Goal: Task Accomplishment & Management: Manage account settings

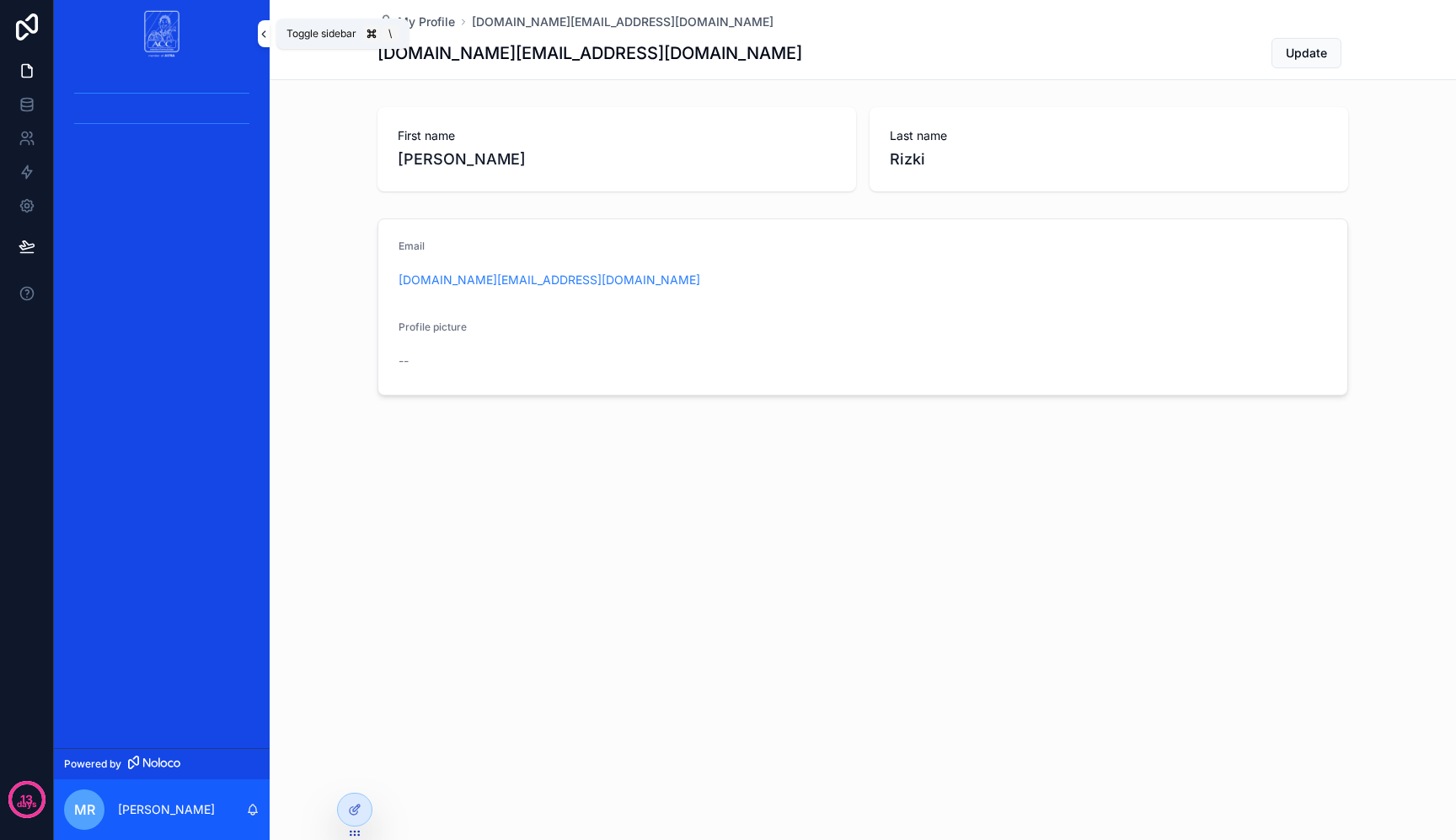
click at [266, 32] on icon "scrollable content" at bounding box center [264, 34] width 12 height 13
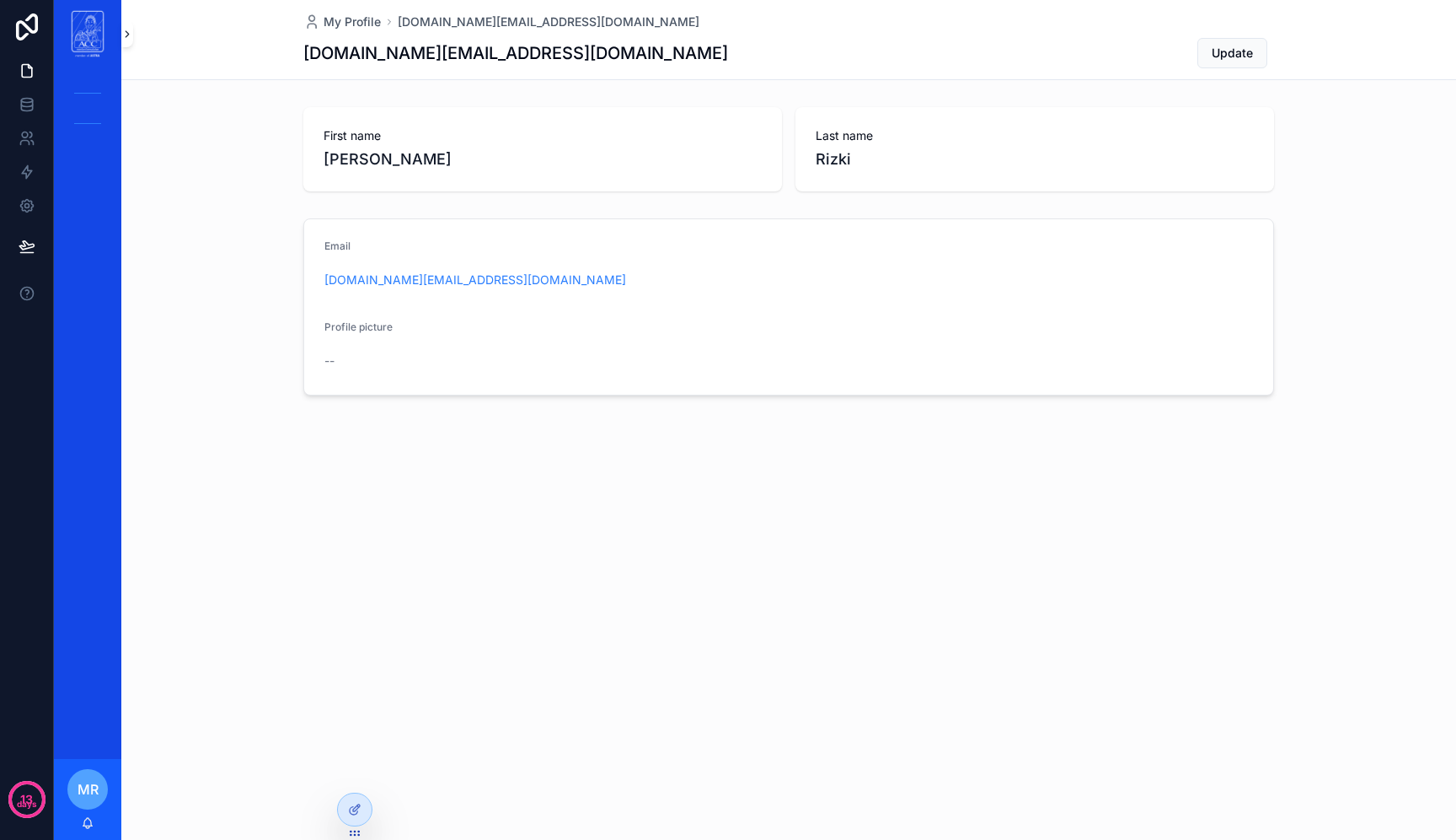
click at [122, 39] on icon "scrollable content" at bounding box center [128, 34] width 12 height 13
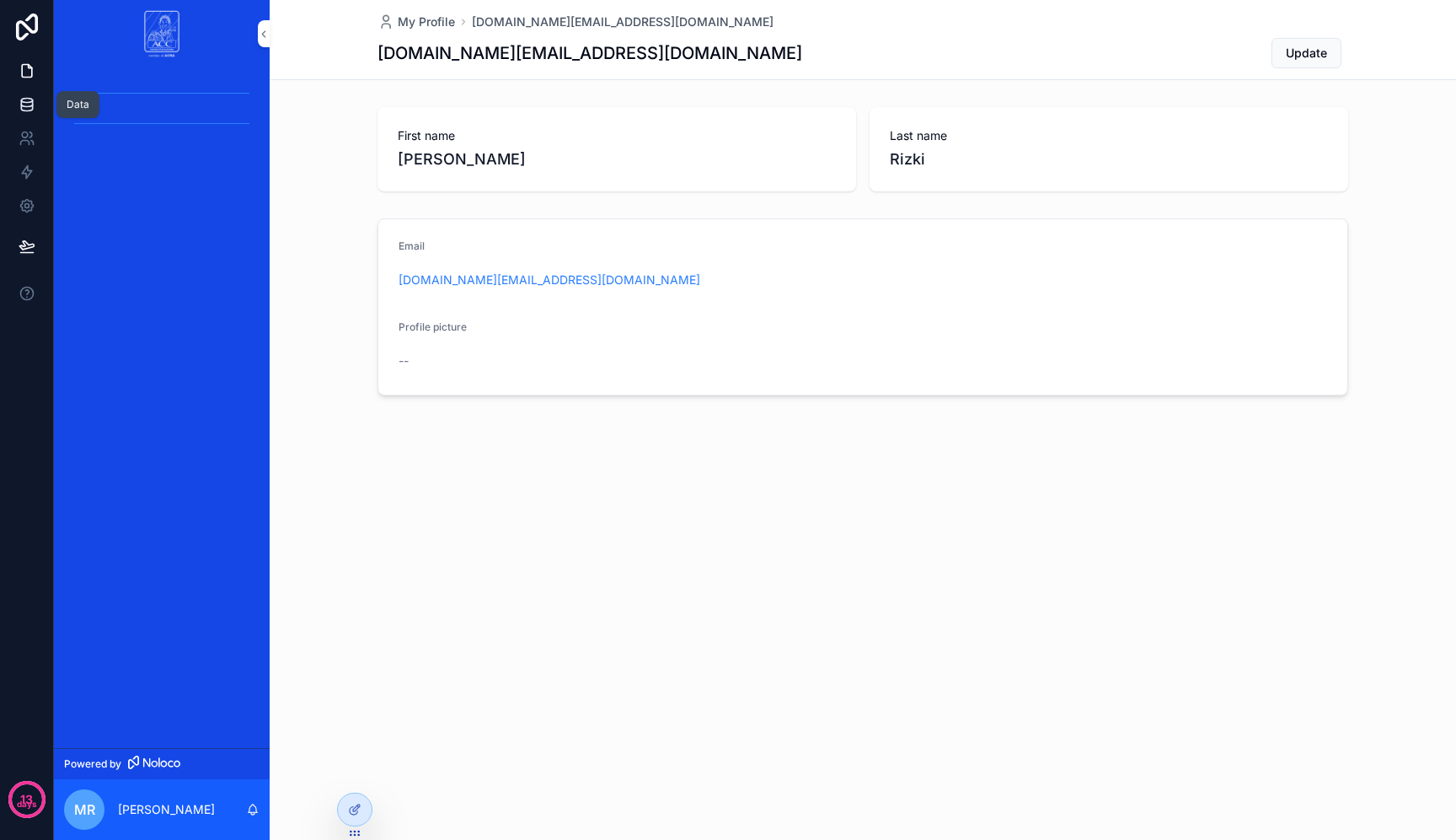
click at [29, 108] on icon at bounding box center [27, 104] width 17 height 17
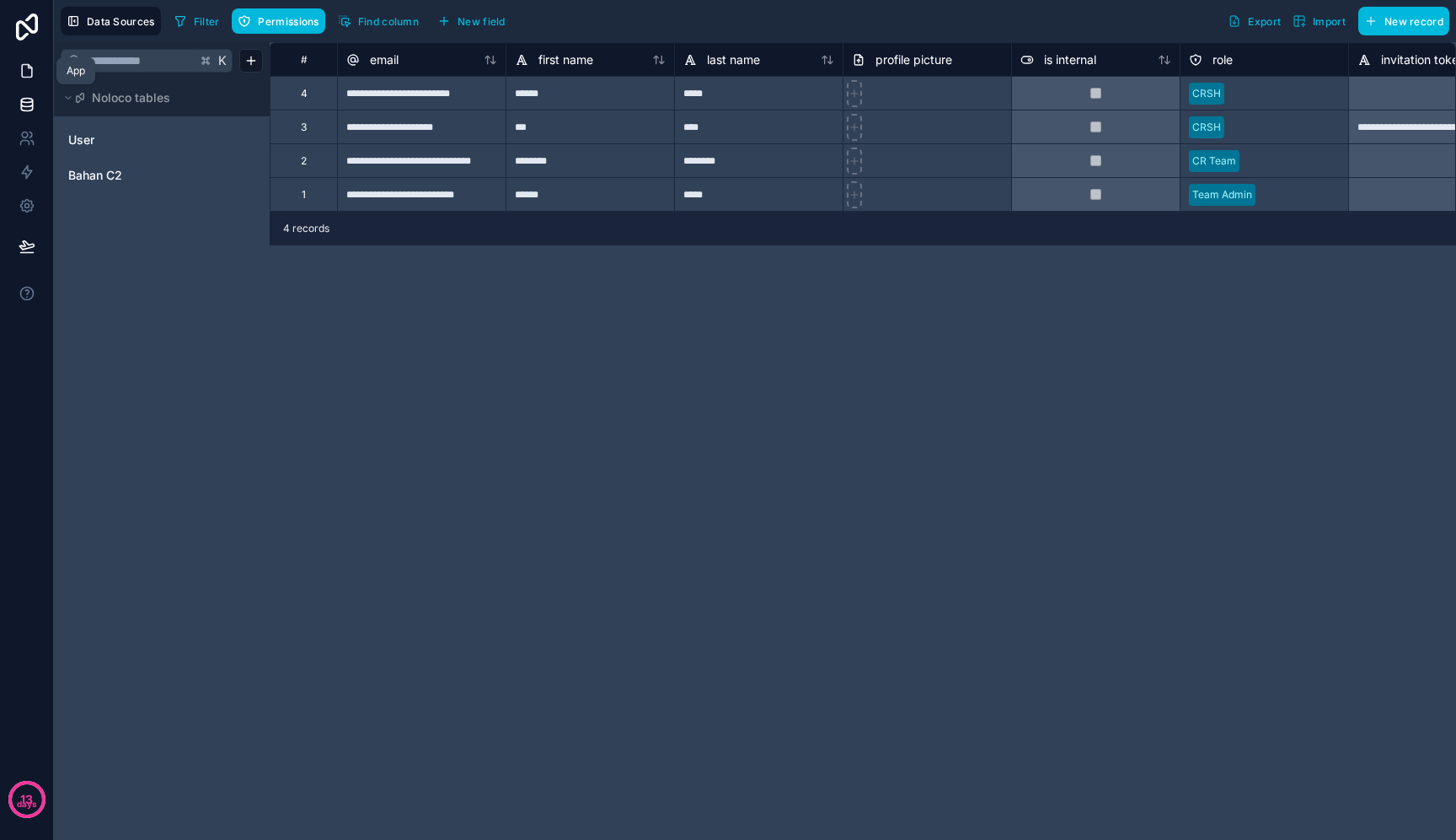
click at [26, 78] on icon at bounding box center [27, 70] width 17 height 17
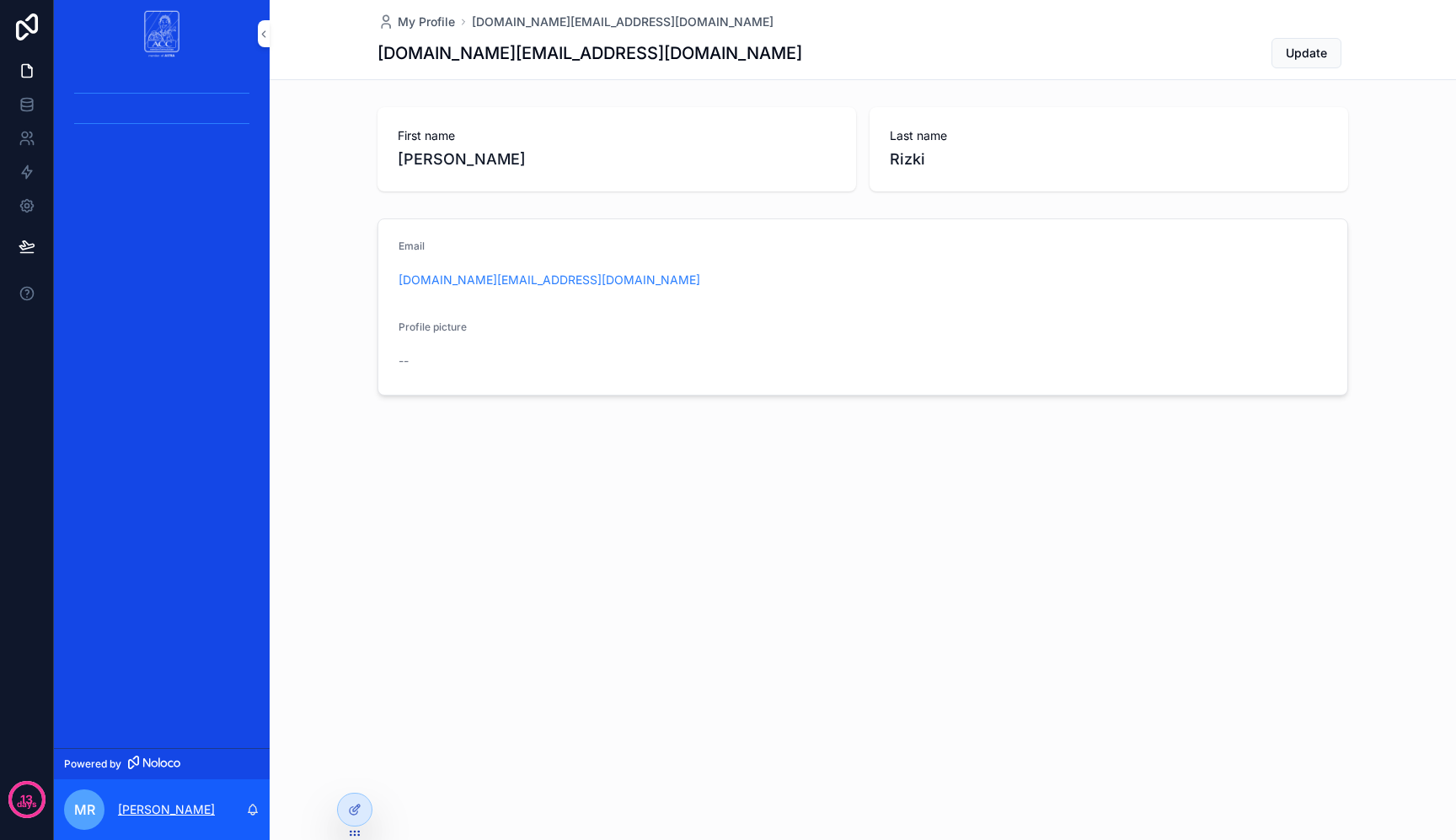
click at [157, 806] on p "[PERSON_NAME]" at bounding box center [166, 809] width 97 height 17
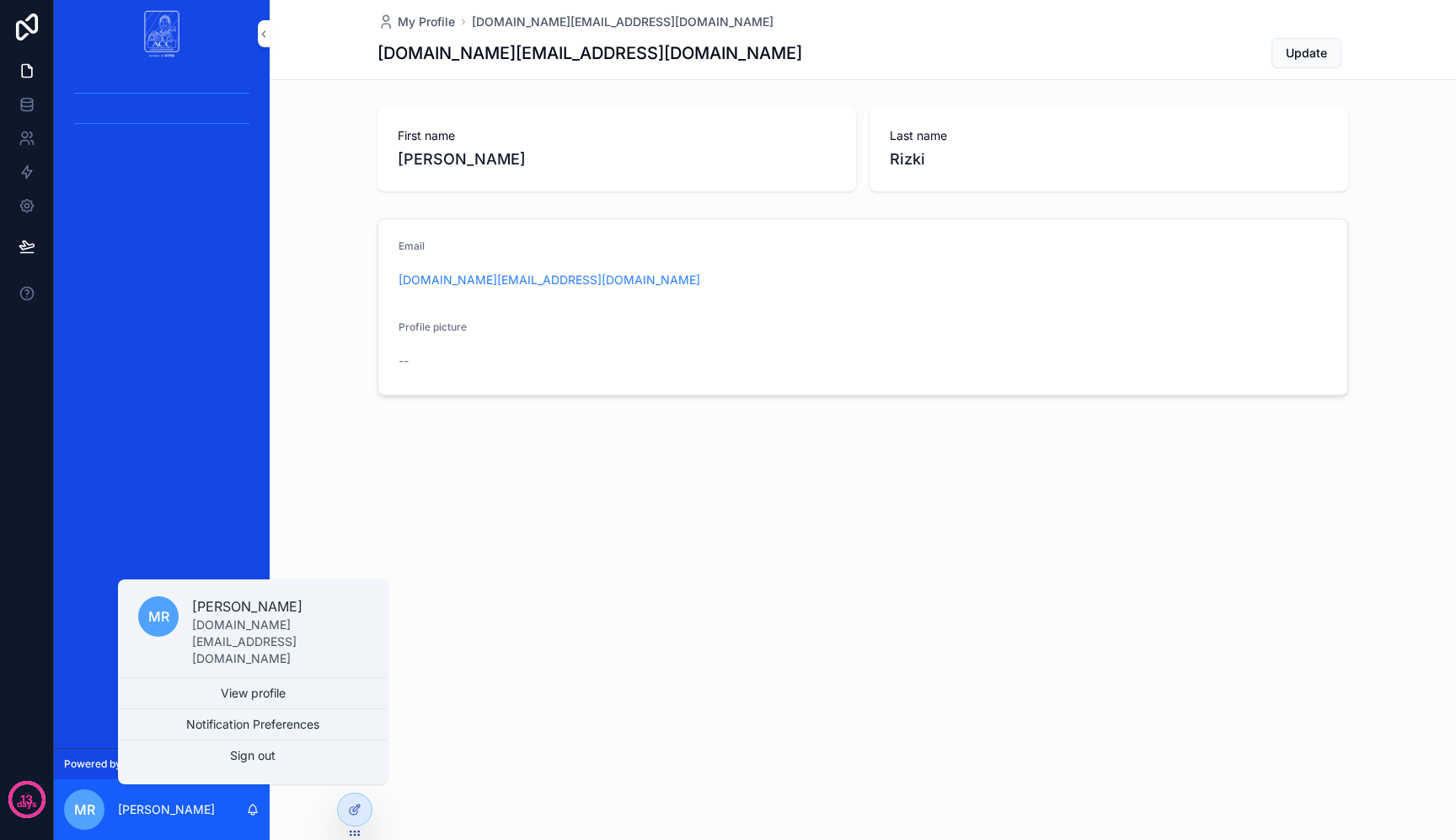
click at [214, 532] on div "scrollable content" at bounding box center [162, 408] width 216 height 680
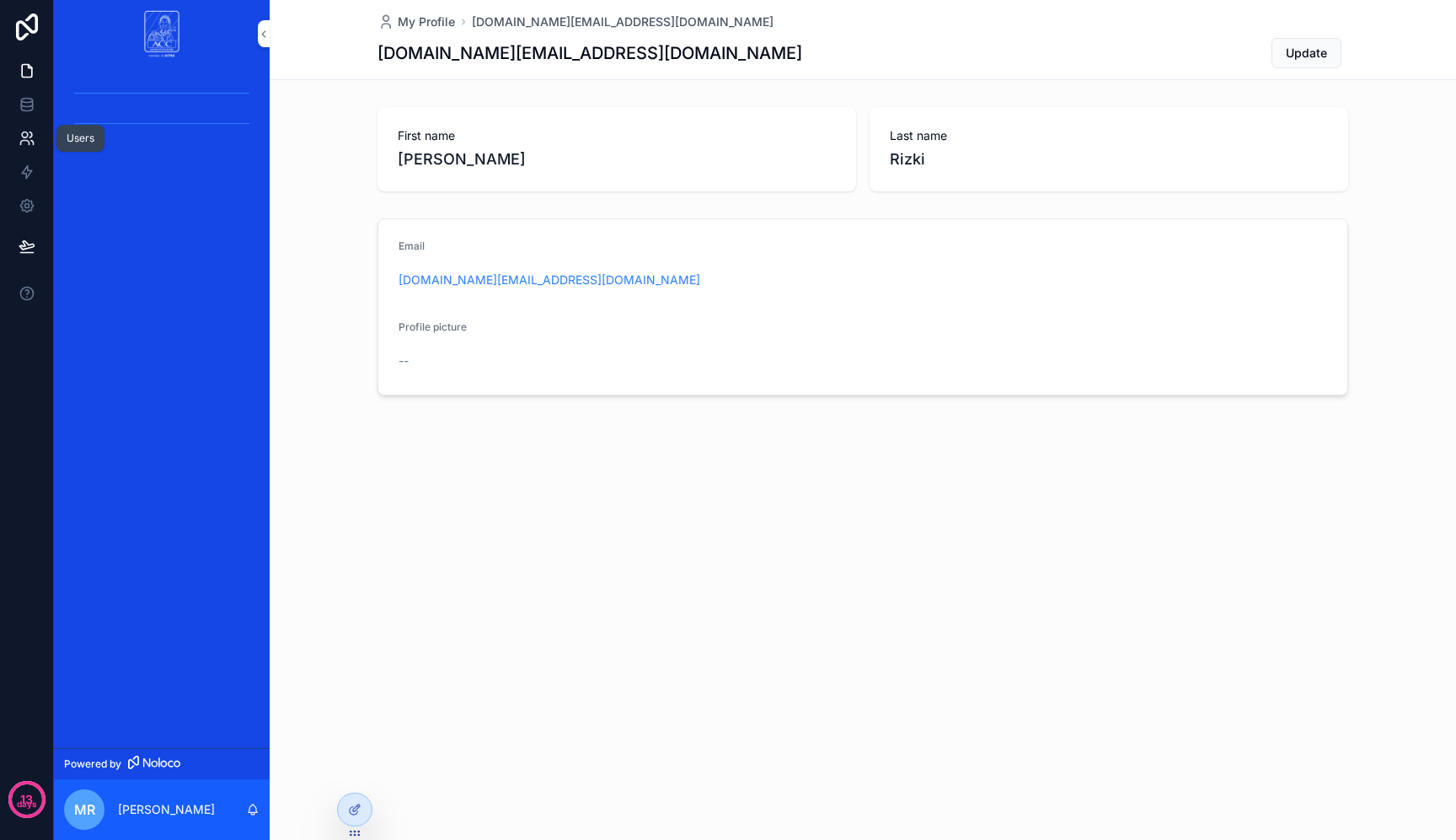
click at [23, 139] on icon at bounding box center [27, 138] width 17 height 17
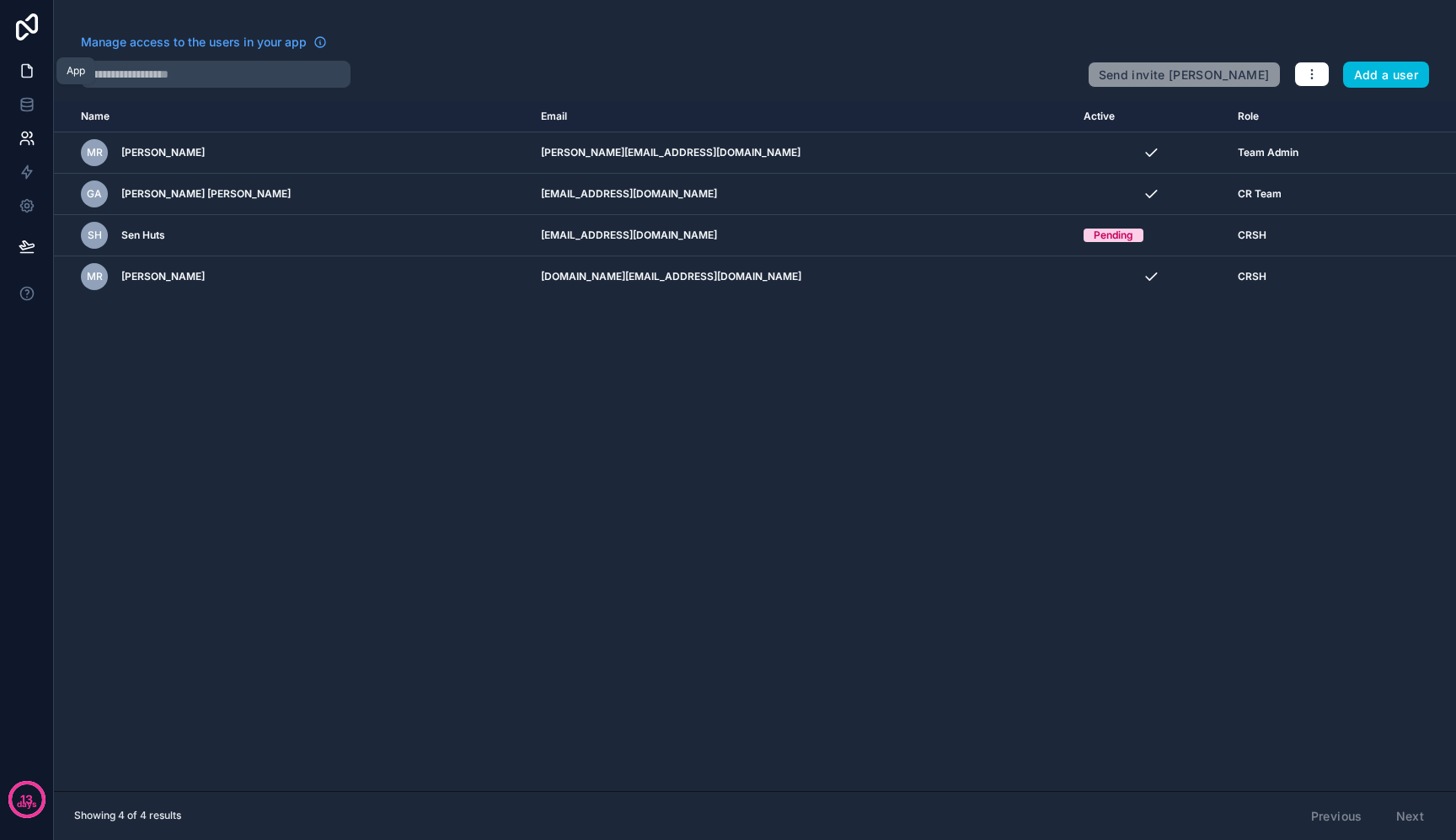
click at [36, 66] on link at bounding box center [26, 71] width 53 height 34
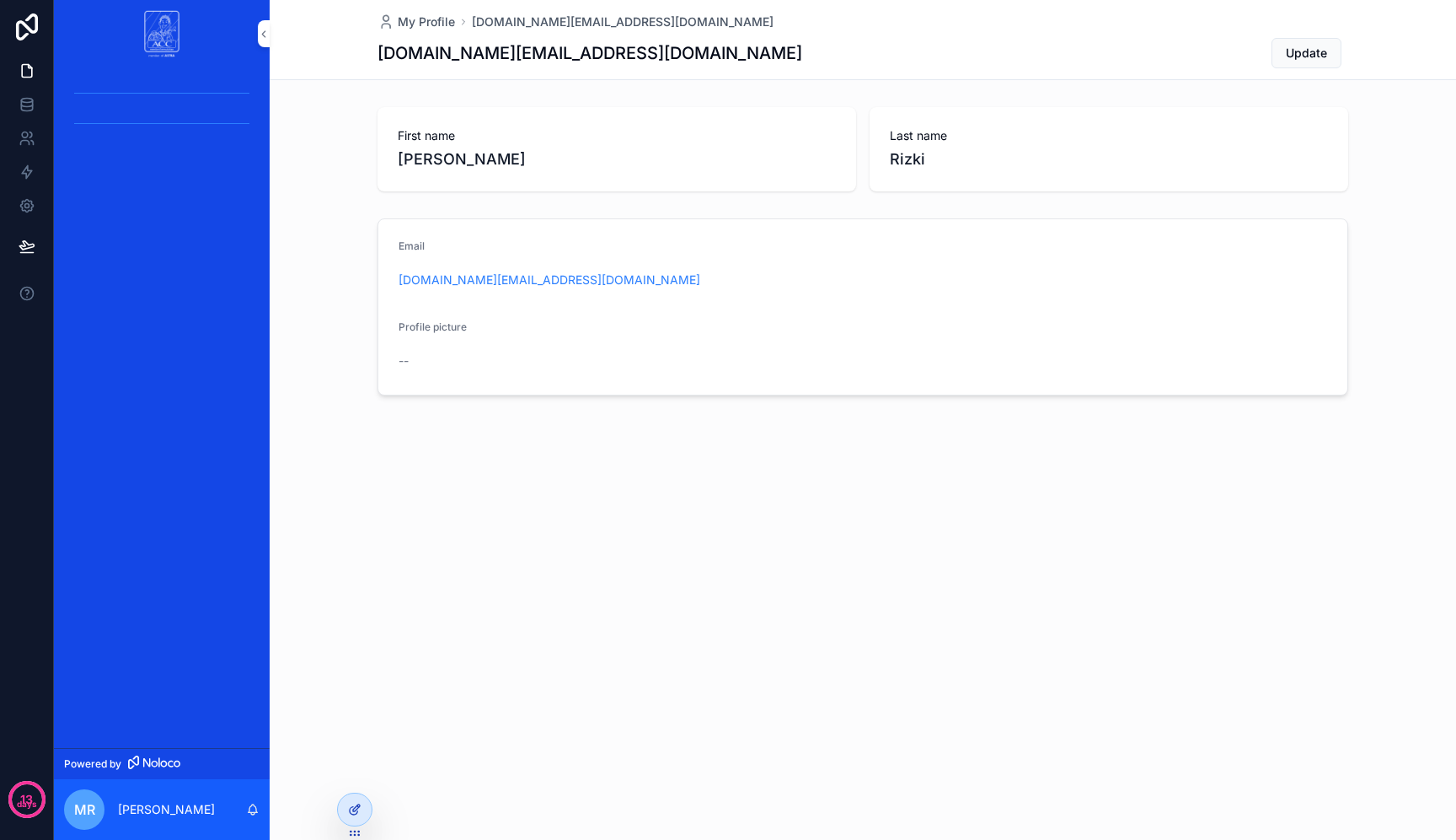
click at [360, 798] on div at bounding box center [355, 809] width 34 height 32
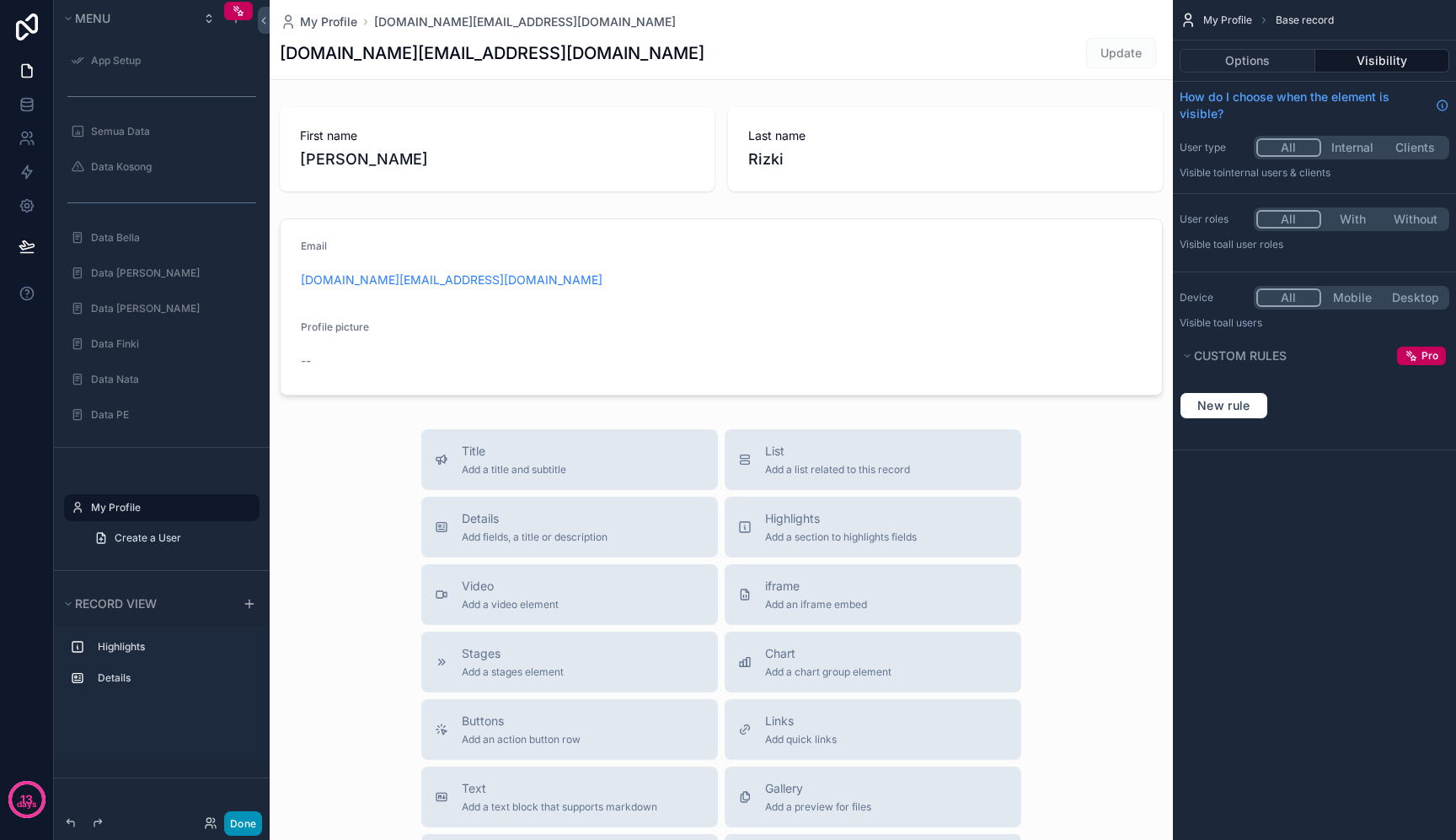
click at [254, 813] on button "Done" at bounding box center [244, 823] width 38 height 24
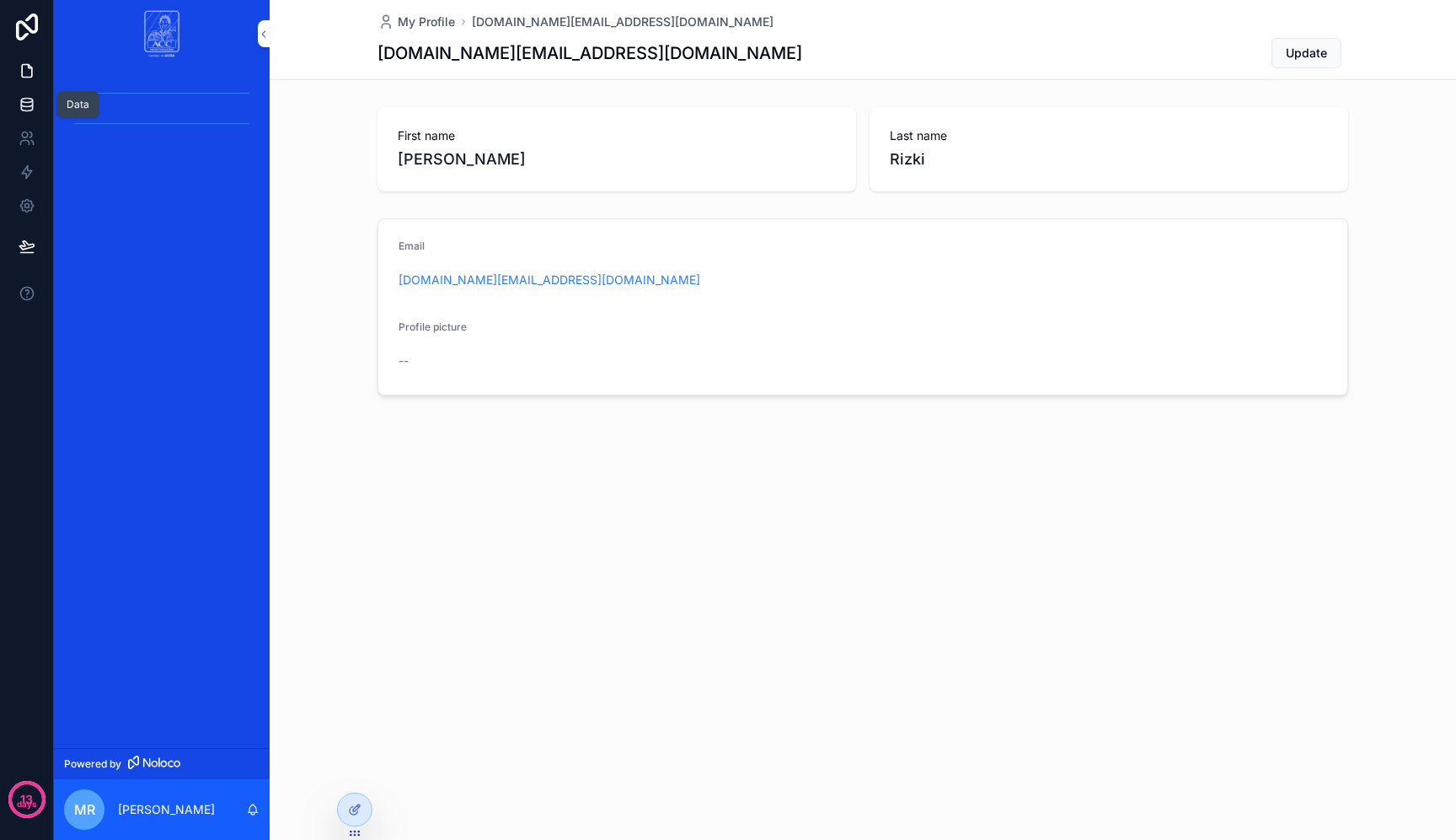
click at [20, 97] on icon at bounding box center [27, 104] width 17 height 17
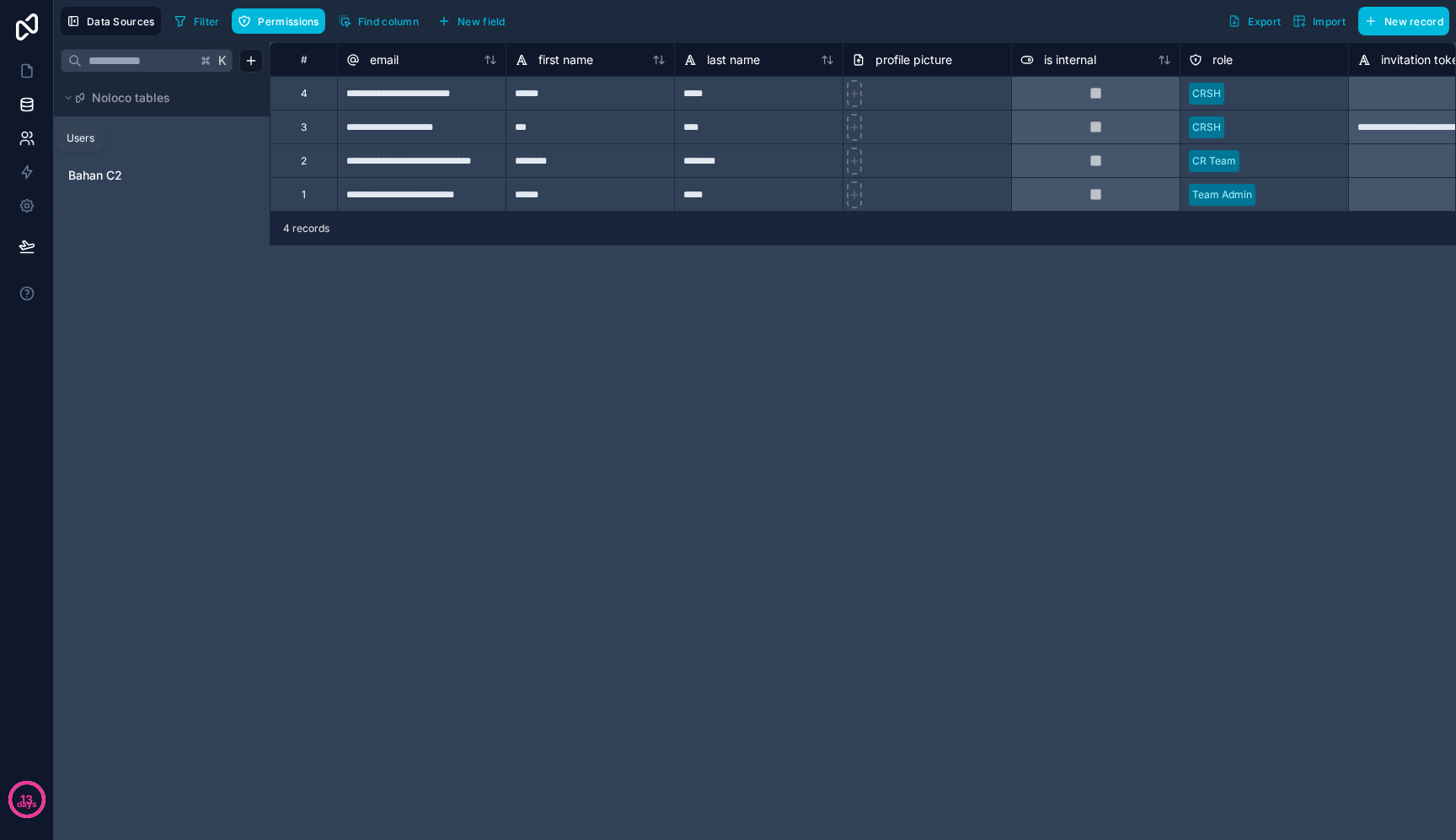
click at [28, 141] on icon at bounding box center [24, 143] width 8 height 4
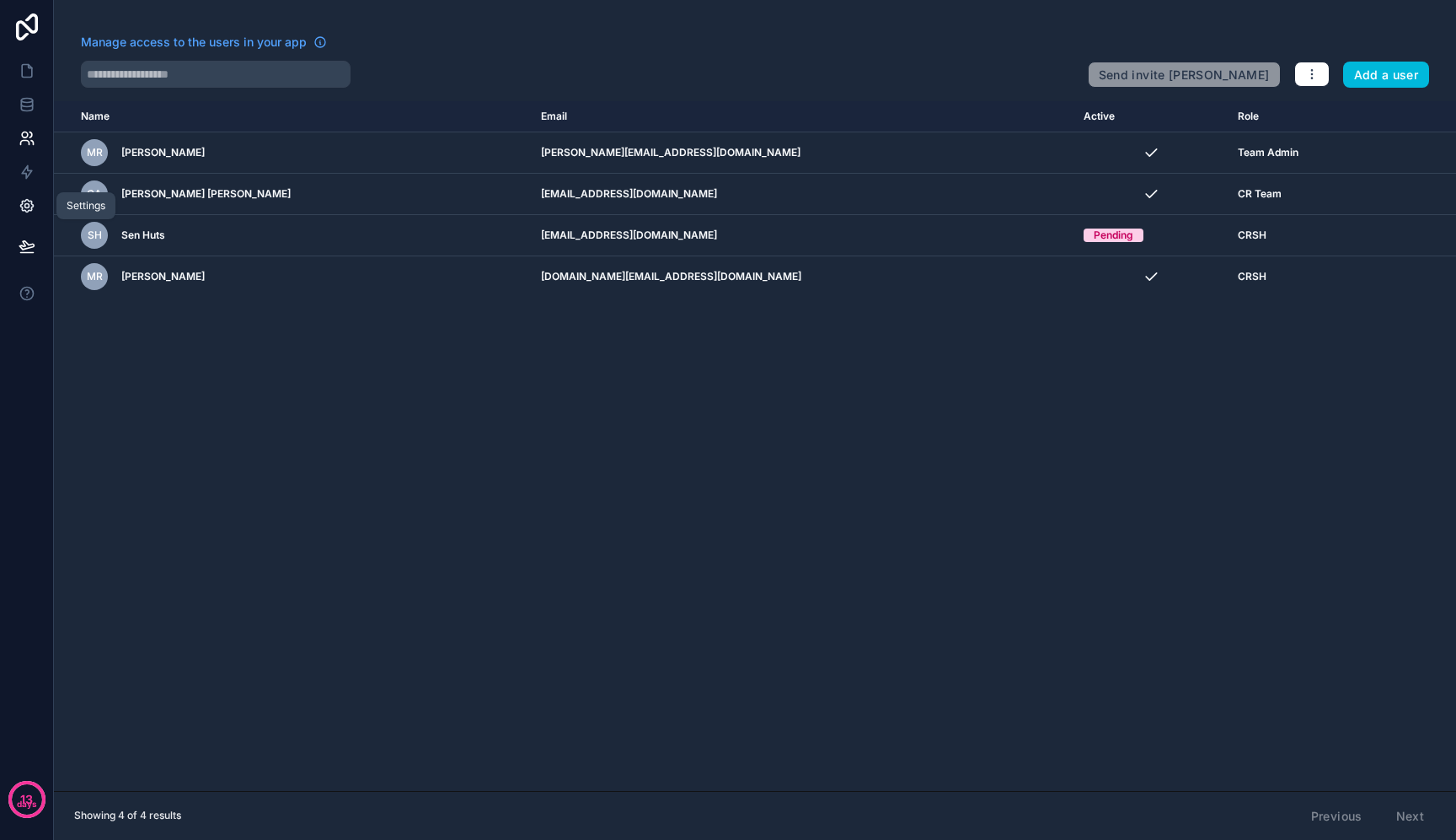
click at [22, 206] on icon at bounding box center [27, 205] width 17 height 17
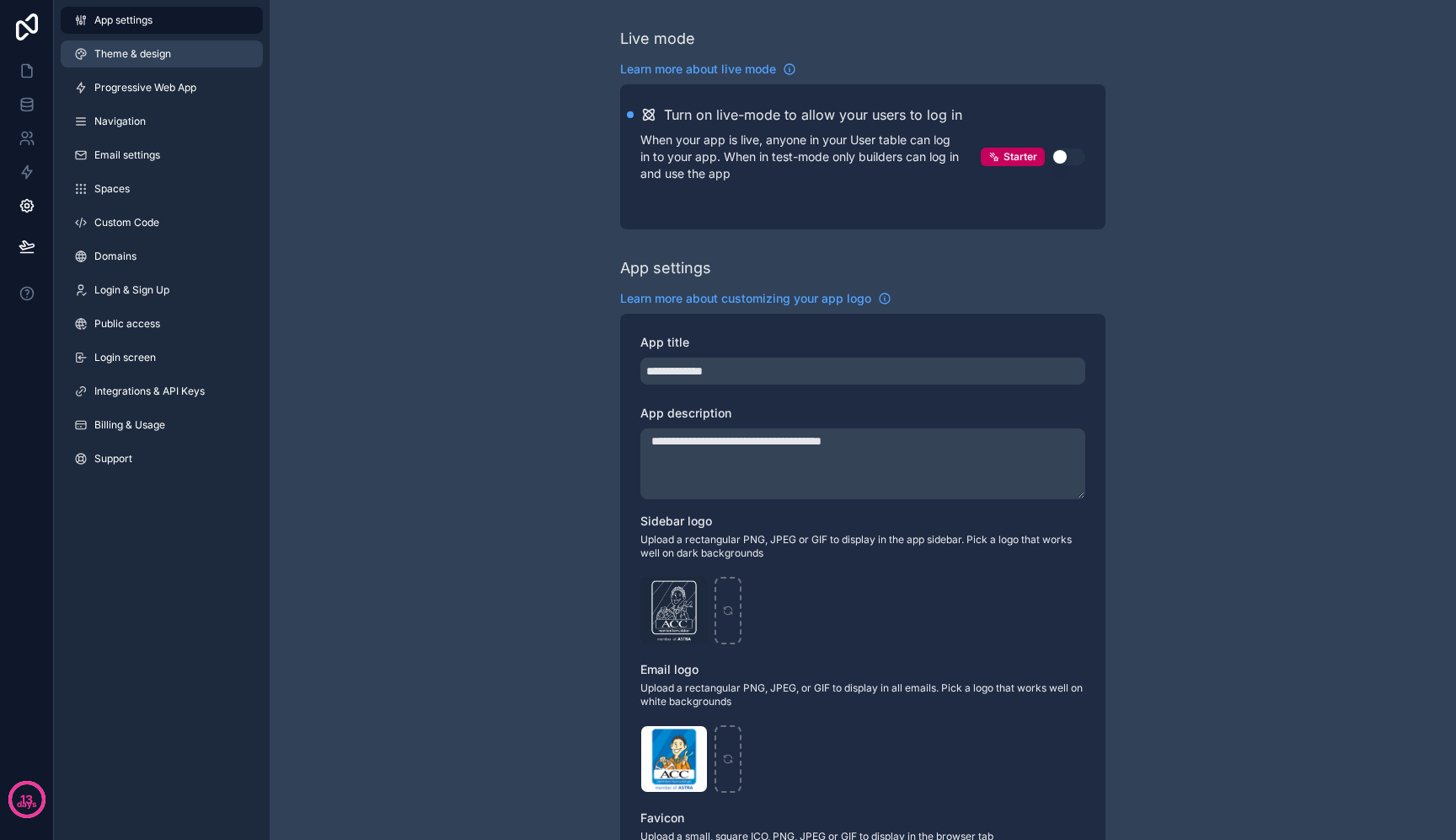
click at [192, 51] on link "Theme & design" at bounding box center [162, 54] width 203 height 27
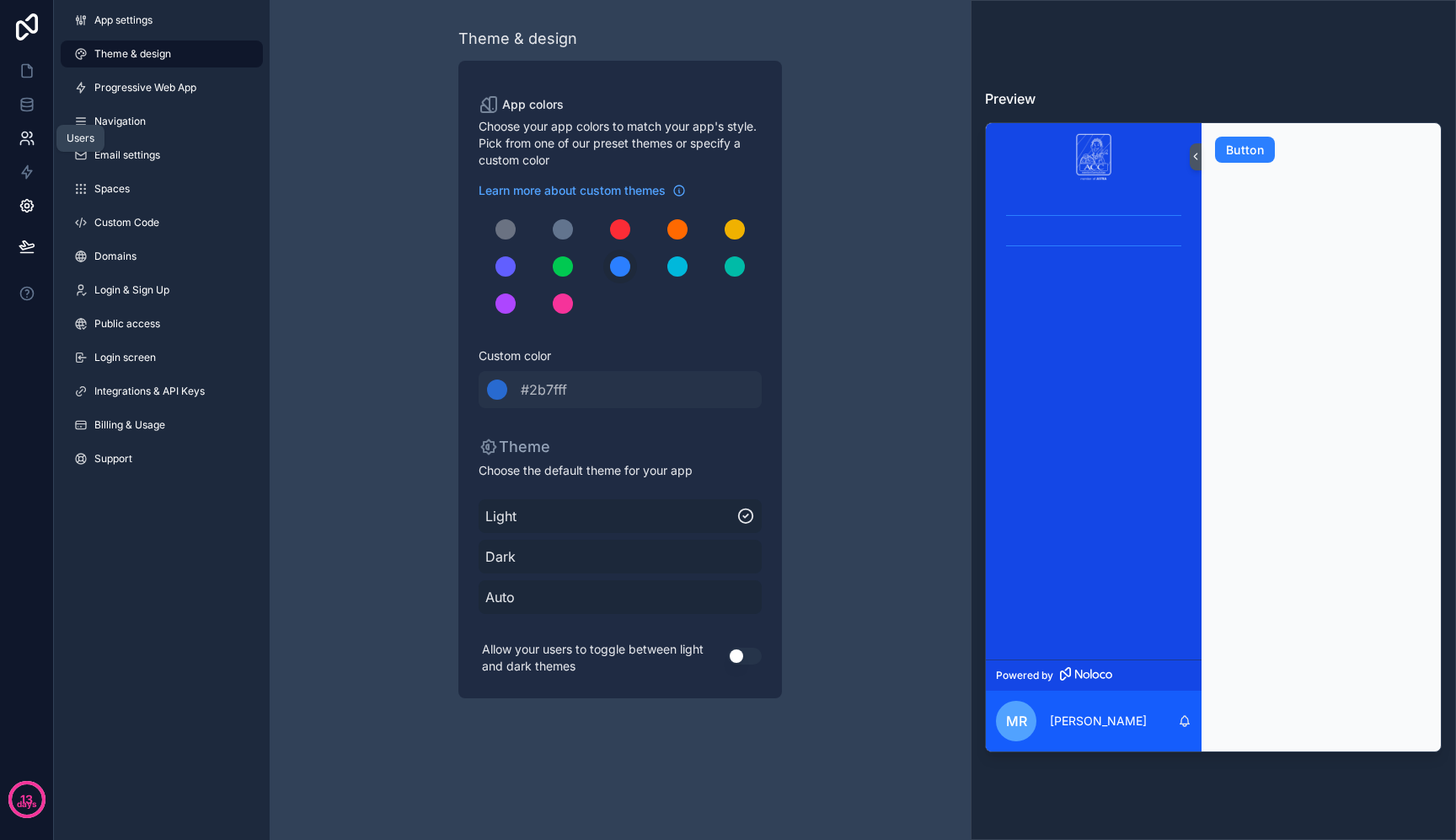
click at [31, 143] on icon at bounding box center [27, 138] width 17 height 17
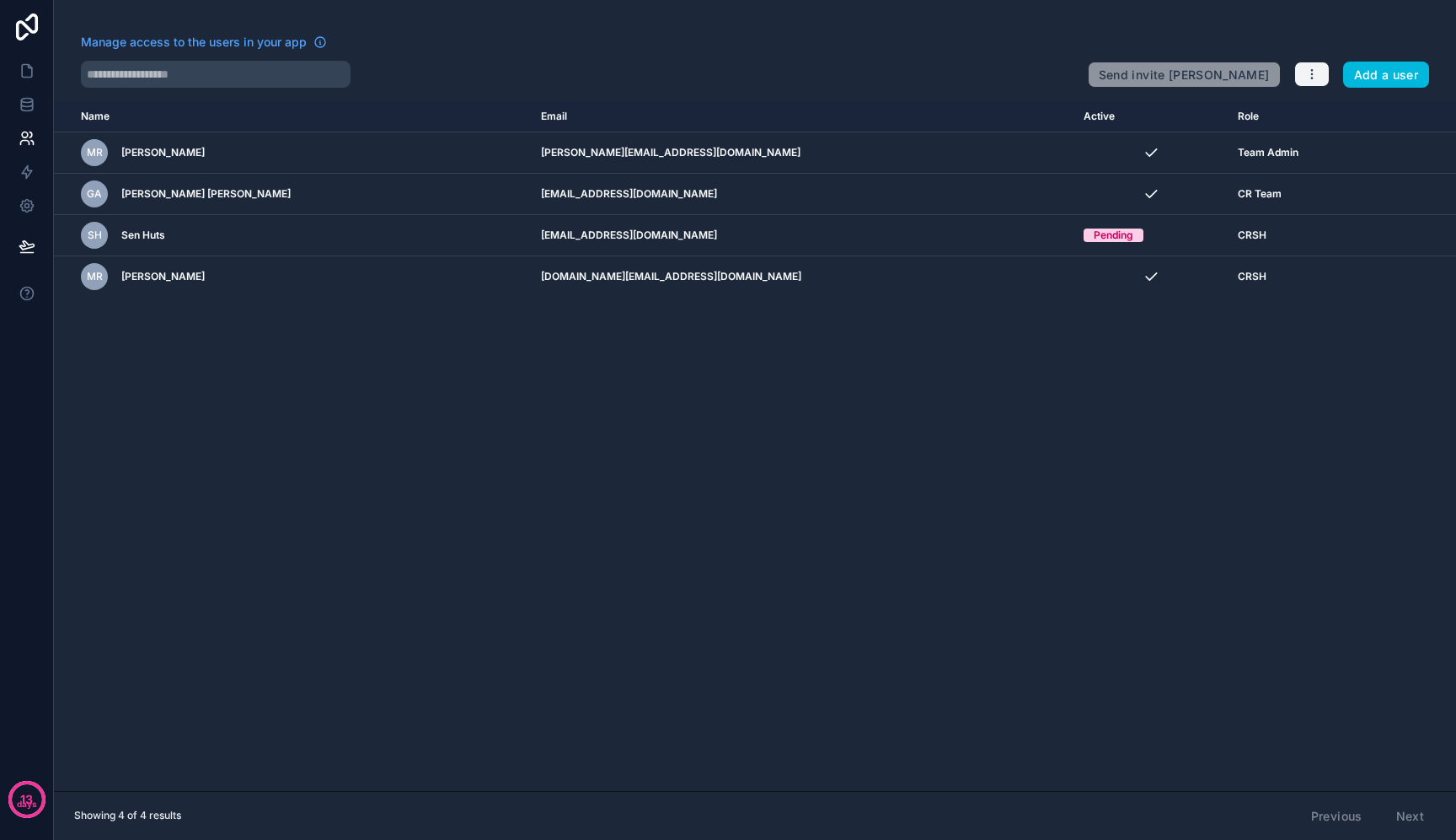
click at [1304, 75] on button "button" at bounding box center [1311, 74] width 35 height 25
click at [1306, 111] on icon at bounding box center [1307, 115] width 14 height 14
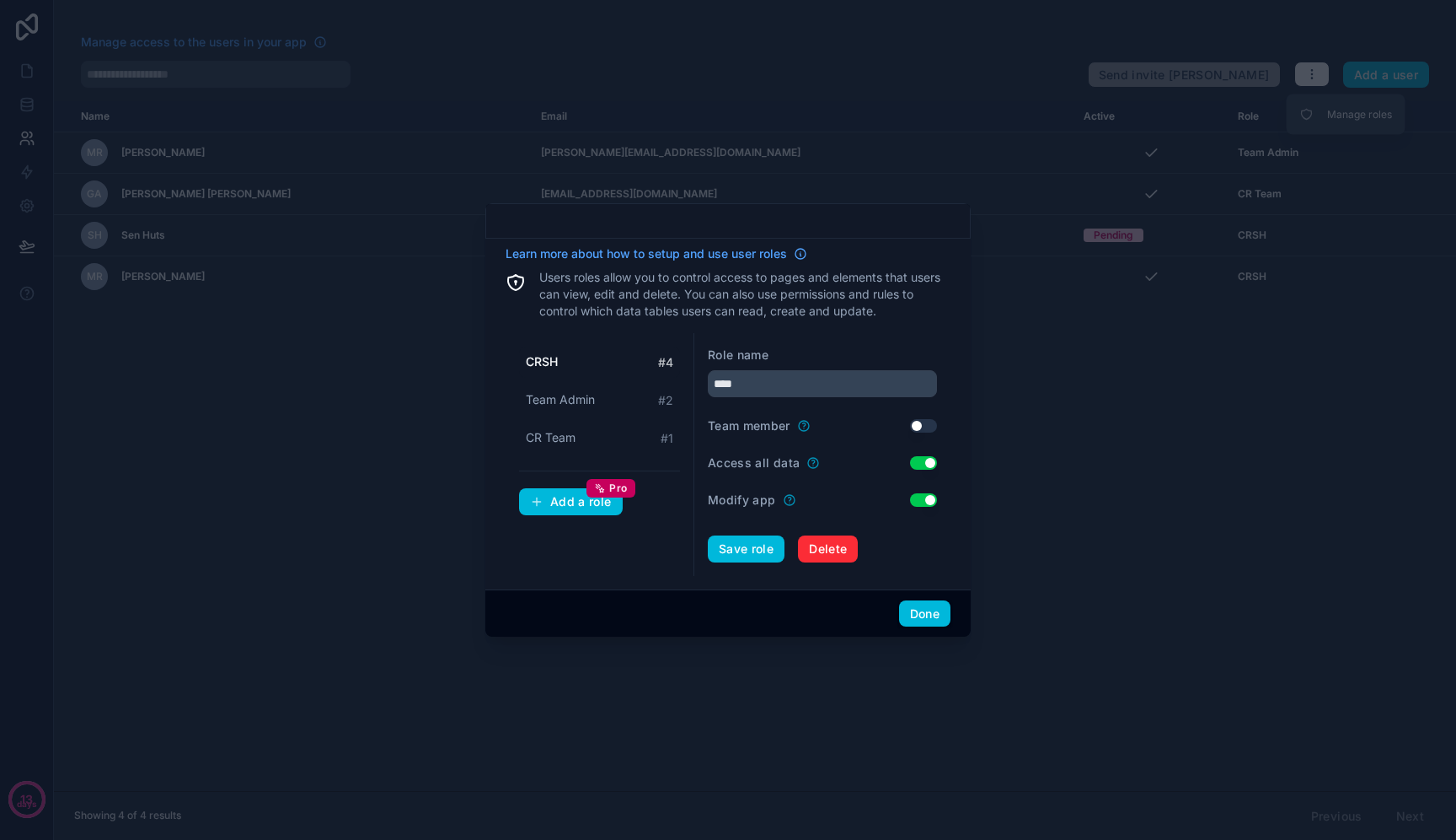
click at [928, 501] on button "Use setting" at bounding box center [924, 500] width 27 height 14
click at [748, 542] on button "Save role" at bounding box center [746, 548] width 77 height 27
click at [926, 627] on div "Done" at bounding box center [728, 613] width 485 height 48
click at [926, 610] on button "Done" at bounding box center [925, 613] width 51 height 27
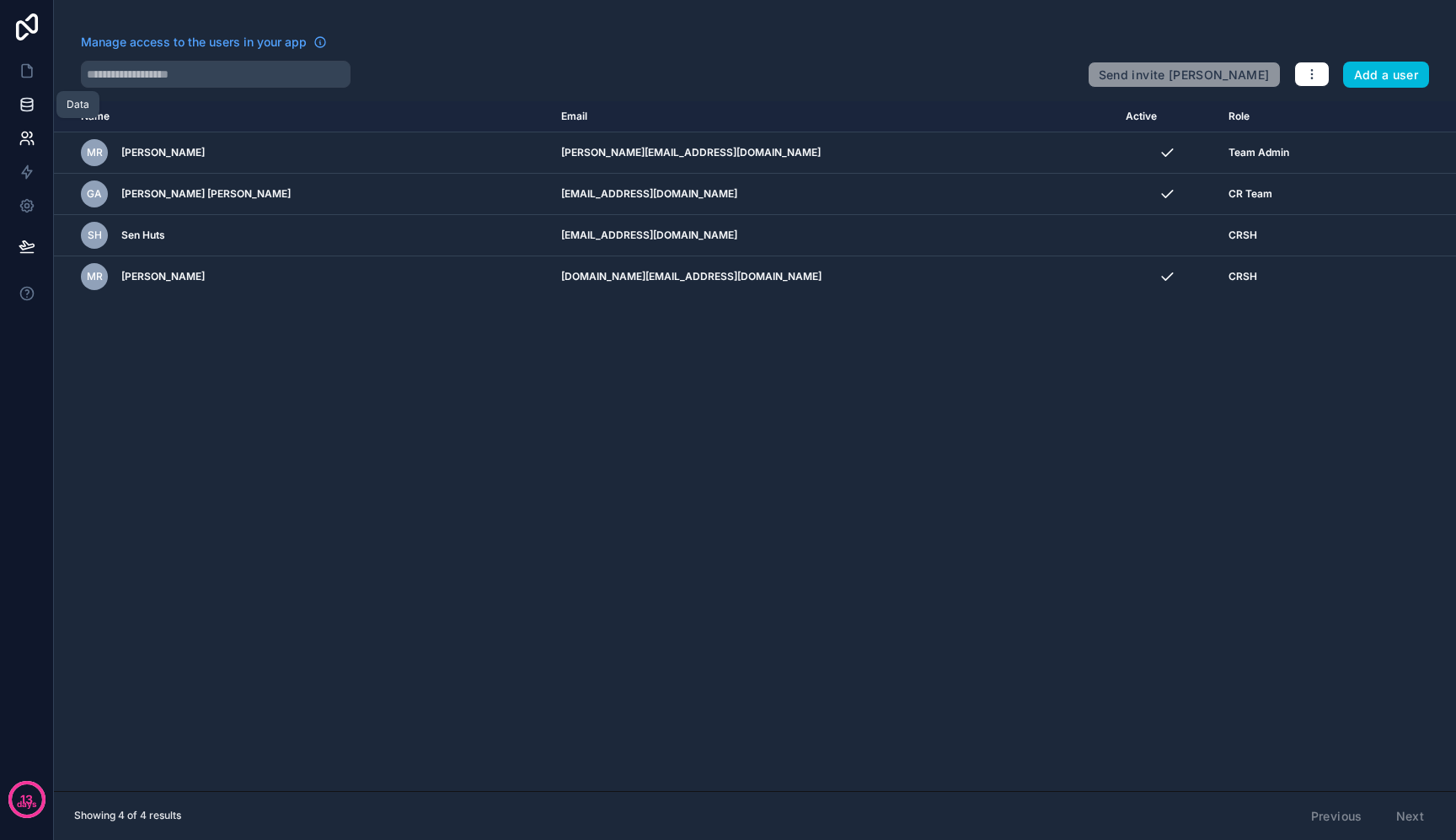
click at [30, 100] on icon at bounding box center [27, 104] width 17 height 17
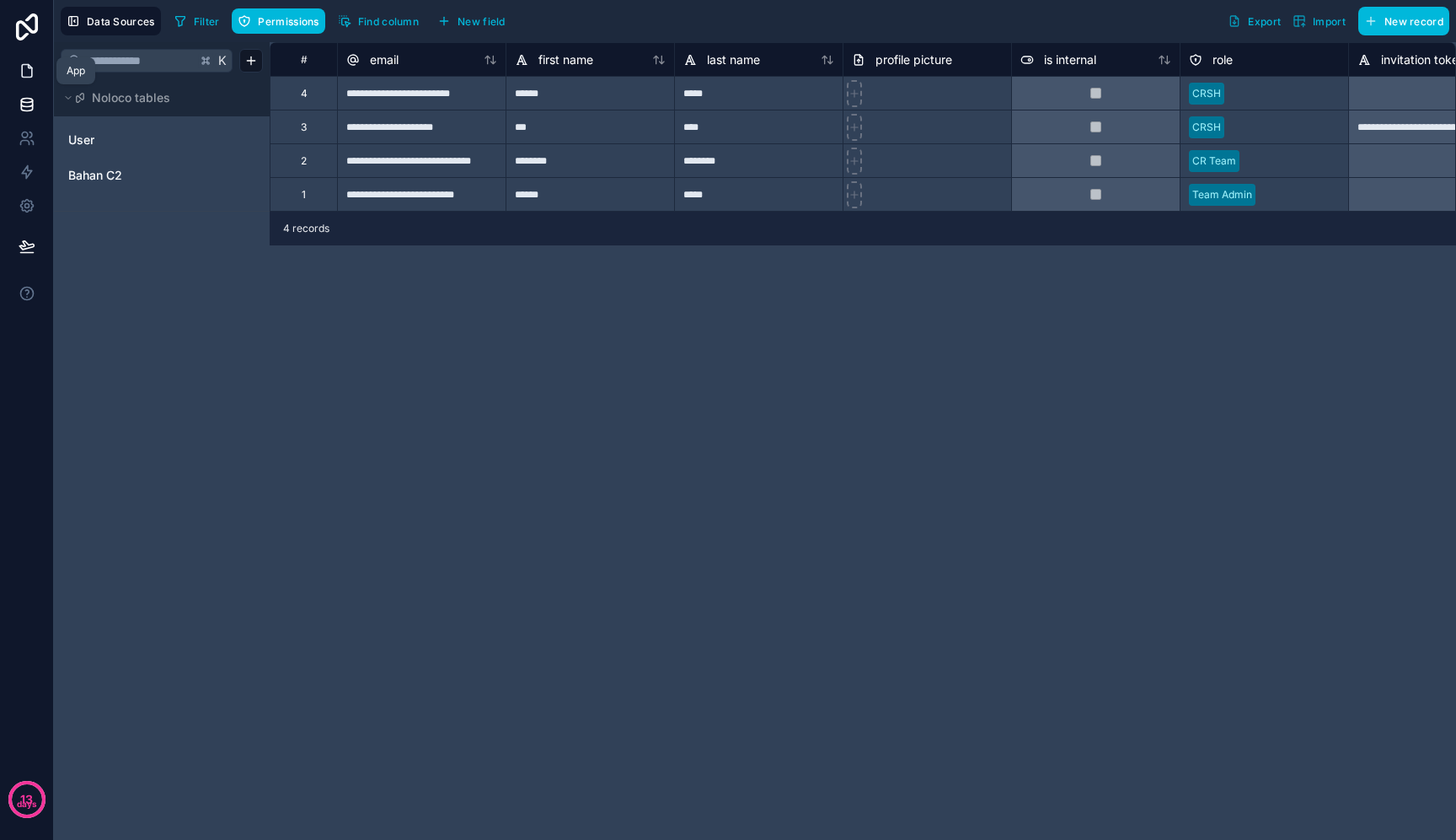
click at [30, 66] on icon at bounding box center [27, 71] width 10 height 13
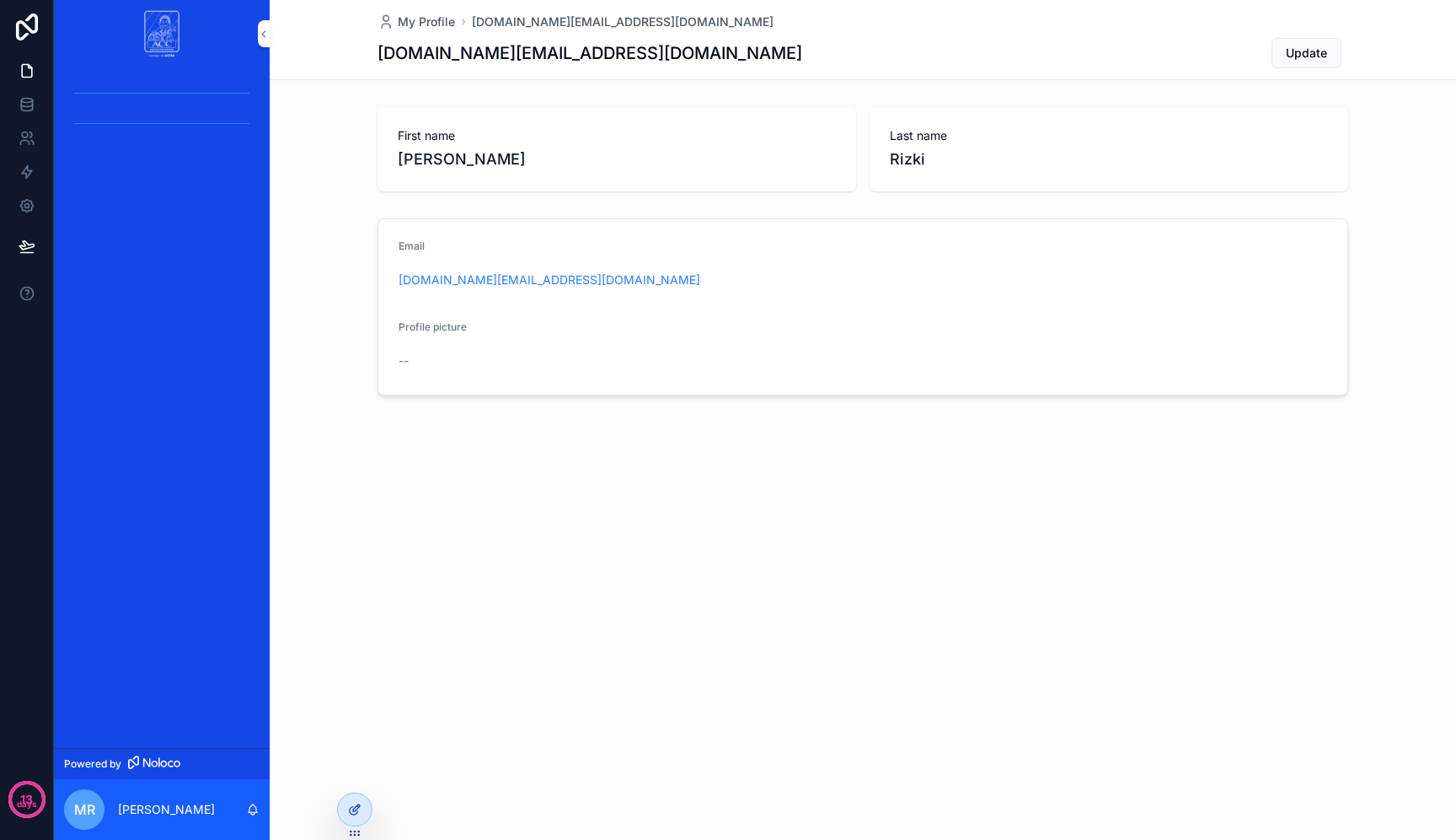
click at [347, 812] on div at bounding box center [355, 809] width 34 height 32
